Goal: Transaction & Acquisition: Purchase product/service

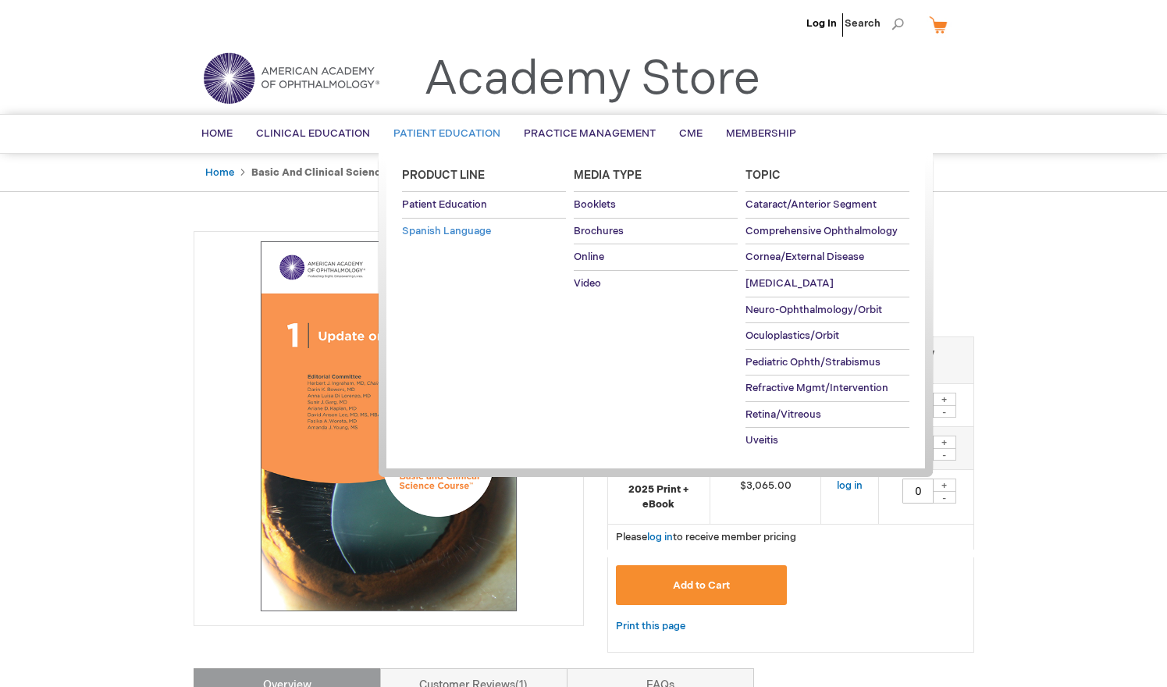
click at [433, 231] on span "Spanish Language" at bounding box center [446, 231] width 89 height 12
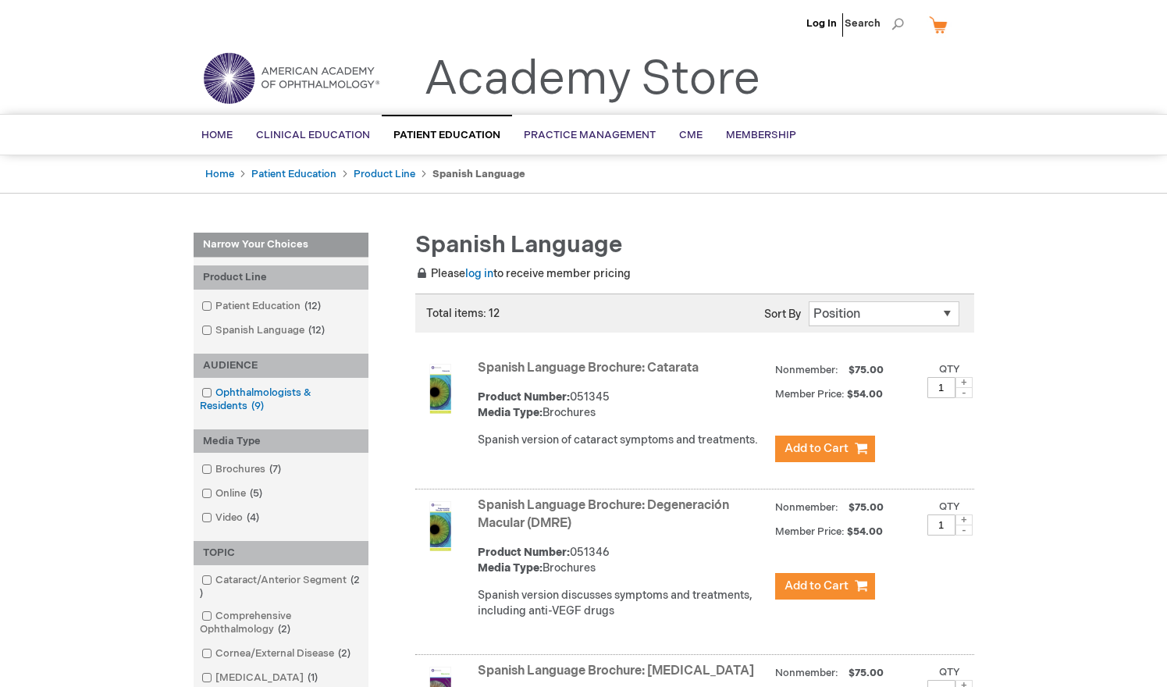
click at [215, 394] on span at bounding box center [215, 392] width 0 height 12
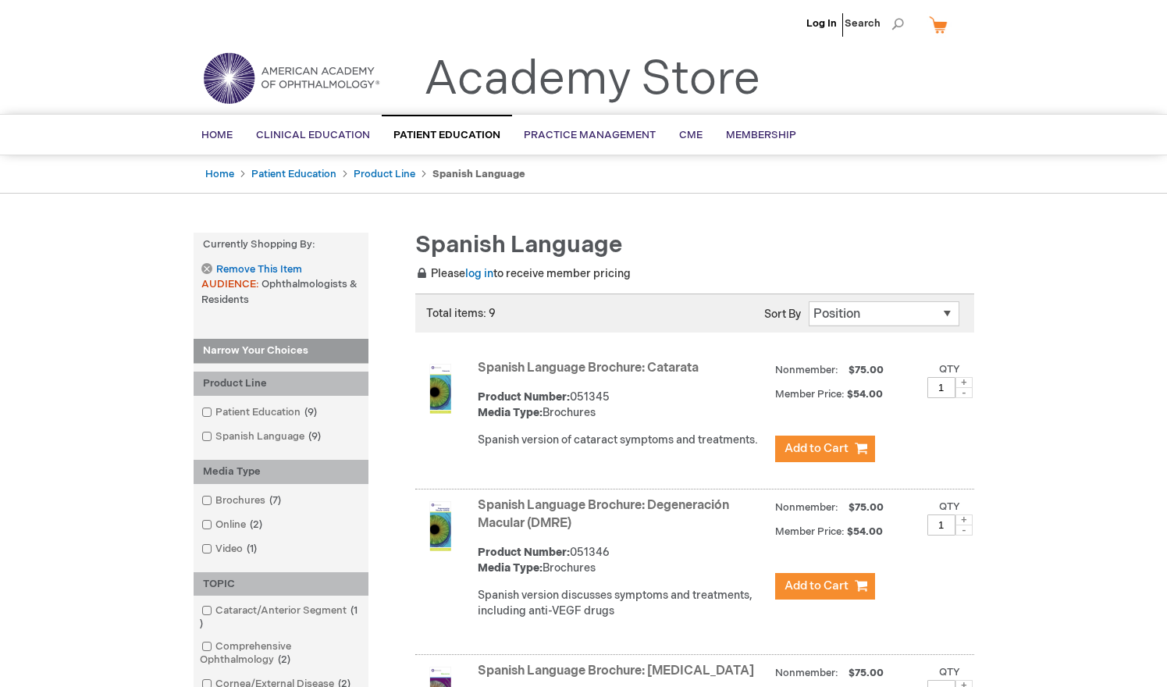
click at [437, 388] on img at bounding box center [440, 389] width 50 height 50
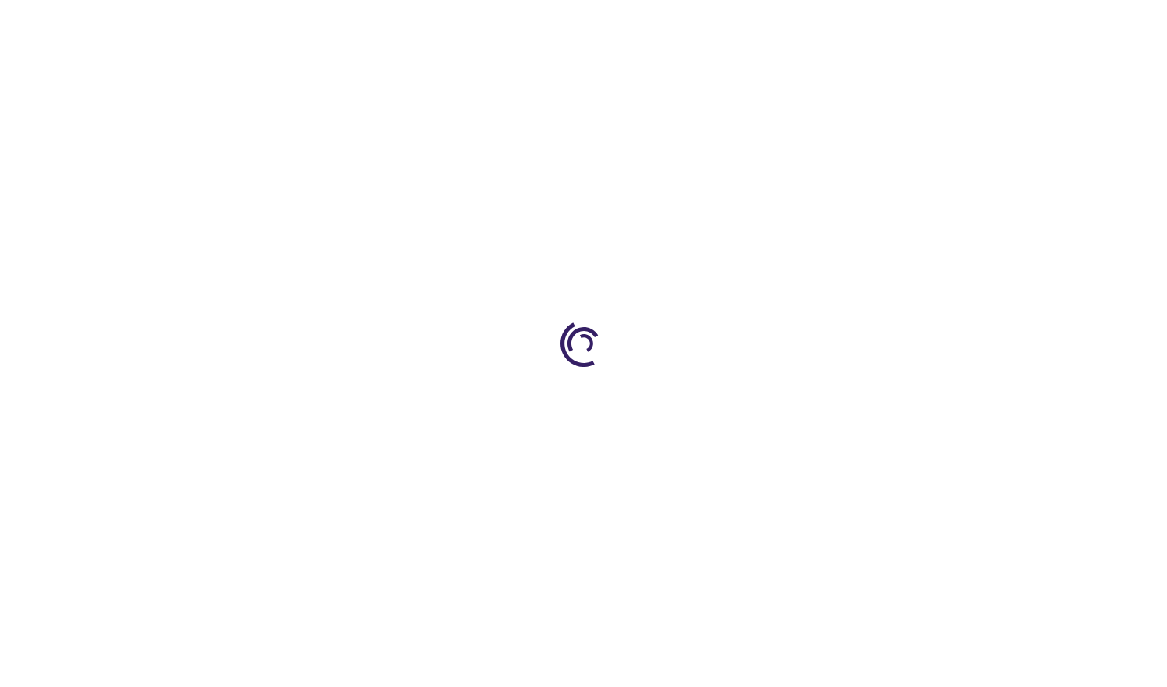
type input "0"
